Goal: Navigation & Orientation: Find specific page/section

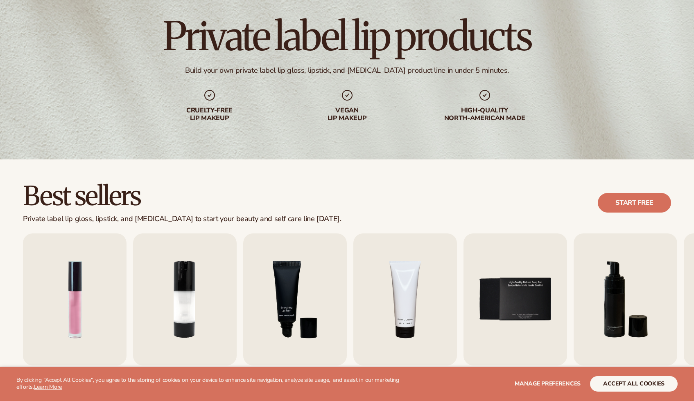
scroll to position [65, 0]
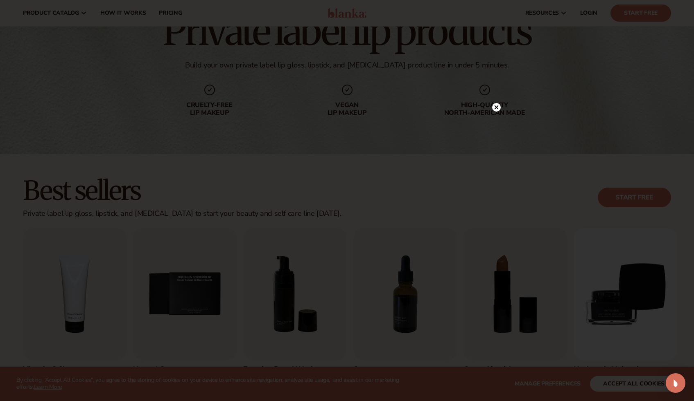
click at [172, 171] on div at bounding box center [347, 200] width 694 height 401
click at [496, 107] on icon at bounding box center [496, 107] width 9 height 9
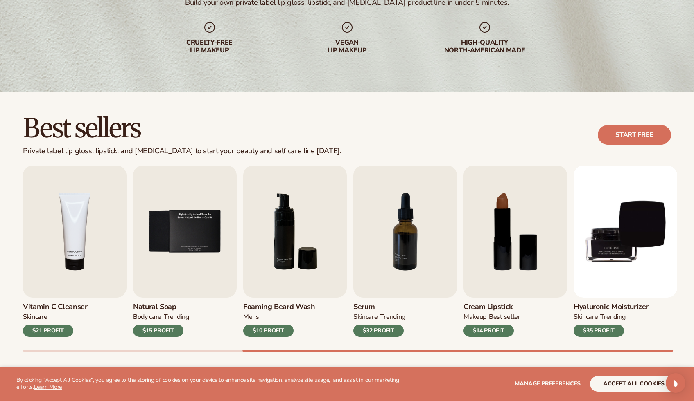
scroll to position [131, 0]
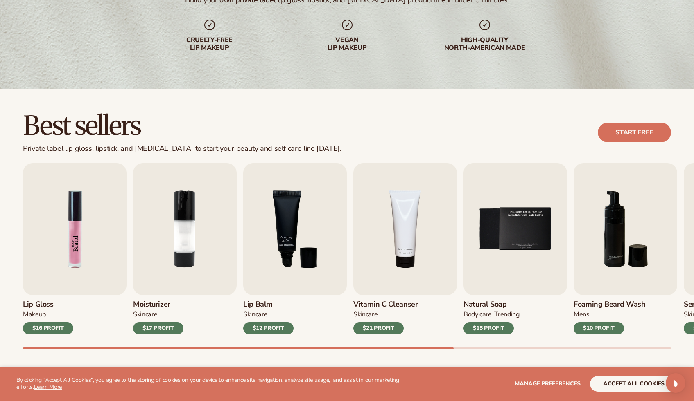
click at [75, 272] on img "1 / 9" at bounding box center [75, 229] width 104 height 132
click at [53, 330] on div "$16 PROFIT" at bounding box center [48, 328] width 50 height 12
click at [61, 273] on img "1 / 9" at bounding box center [75, 229] width 104 height 132
click at [66, 263] on img "1 / 9" at bounding box center [75, 229] width 104 height 132
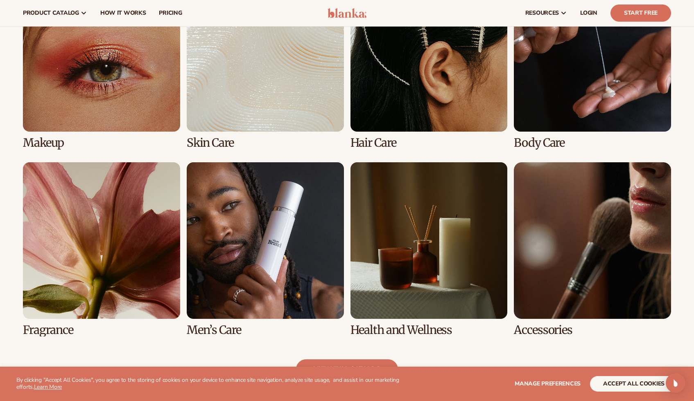
scroll to position [652, 0]
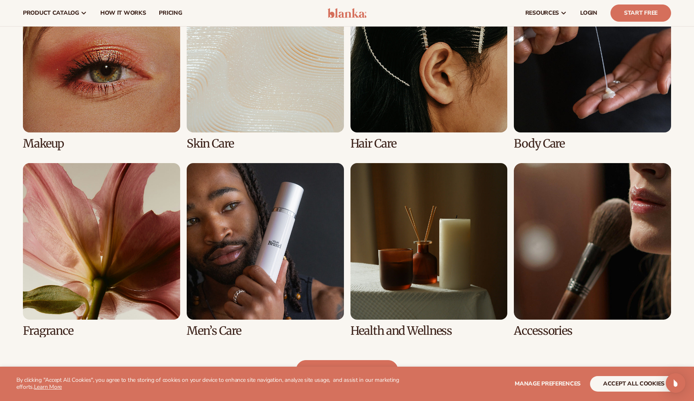
click at [132, 79] on link "1 / 8" at bounding box center [101, 62] width 157 height 175
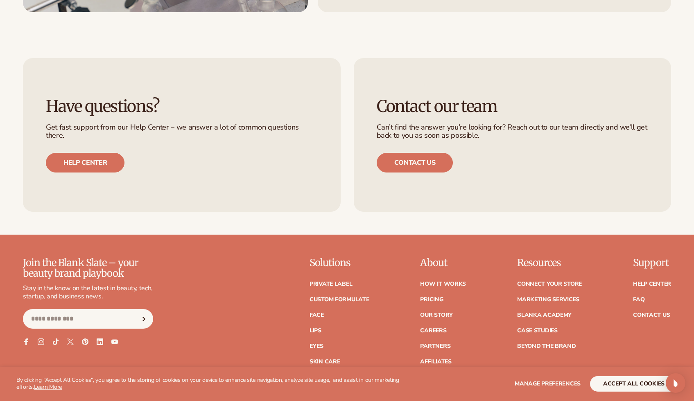
scroll to position [1507, 0]
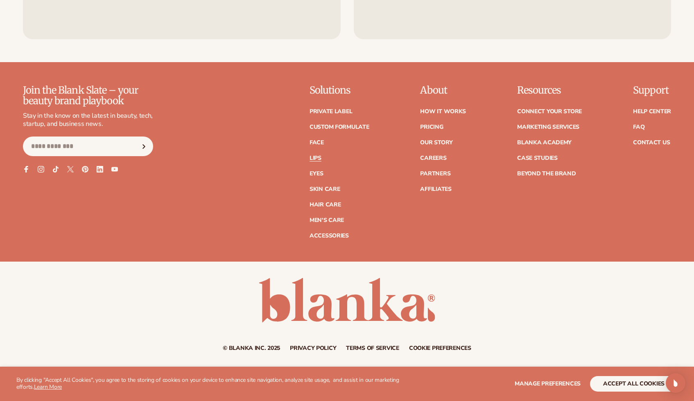
click at [318, 156] on link "Lips" at bounding box center [315, 159] width 12 height 6
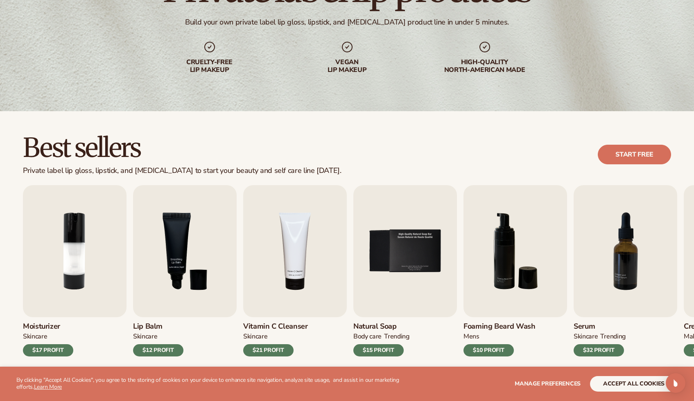
scroll to position [110, 0]
